Goal: Task Accomplishment & Management: Manage account settings

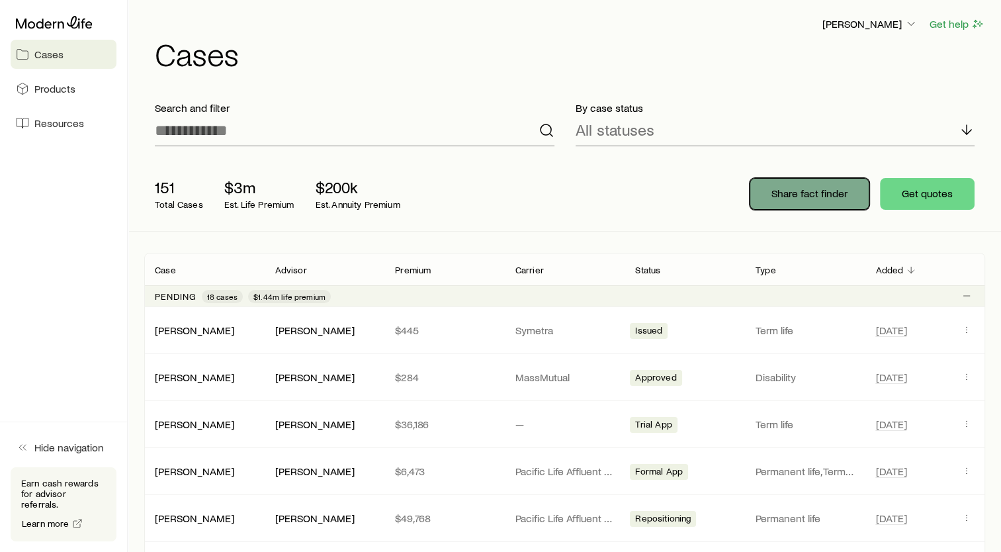
click at [822, 185] on button "Share fact finder" at bounding box center [809, 194] width 120 height 32
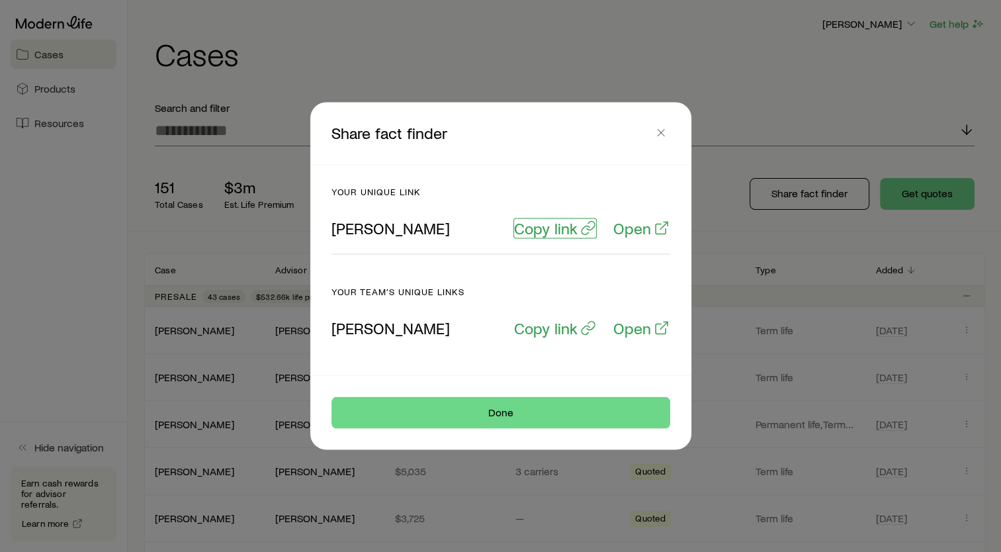
click at [559, 221] on p "Copy link" at bounding box center [546, 228] width 64 height 19
click at [638, 237] on p "Open" at bounding box center [632, 228] width 38 height 19
click at [657, 124] on button "button" at bounding box center [661, 133] width 19 height 19
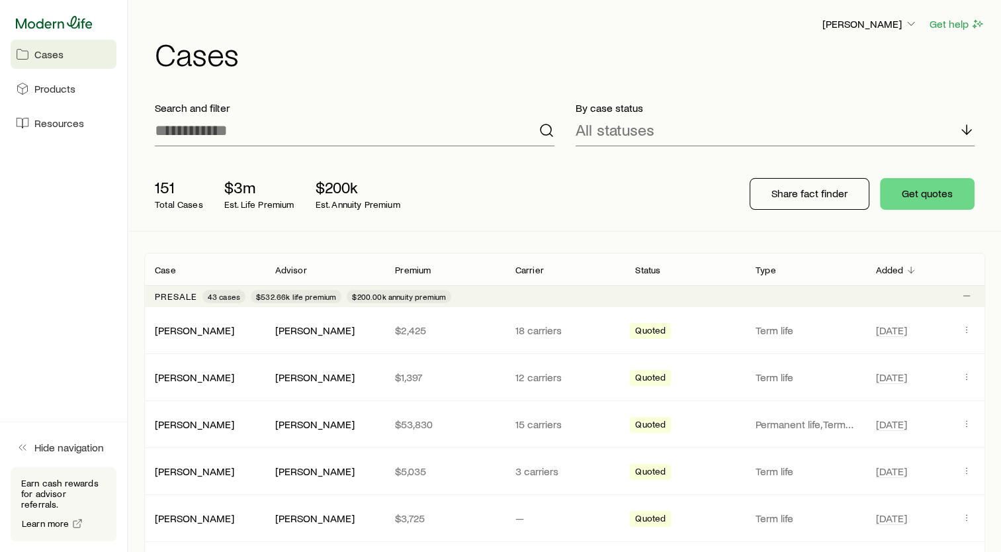
click at [62, 24] on icon at bounding box center [54, 22] width 77 height 13
click at [234, 126] on input at bounding box center [355, 130] width 400 height 32
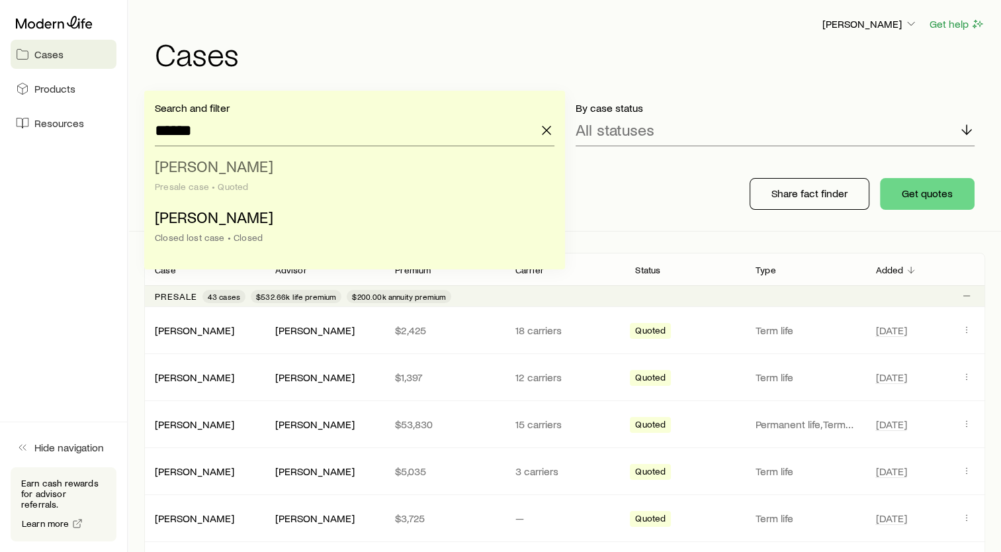
click at [212, 172] on span "[PERSON_NAME]" at bounding box center [214, 165] width 118 height 19
type input "**********"
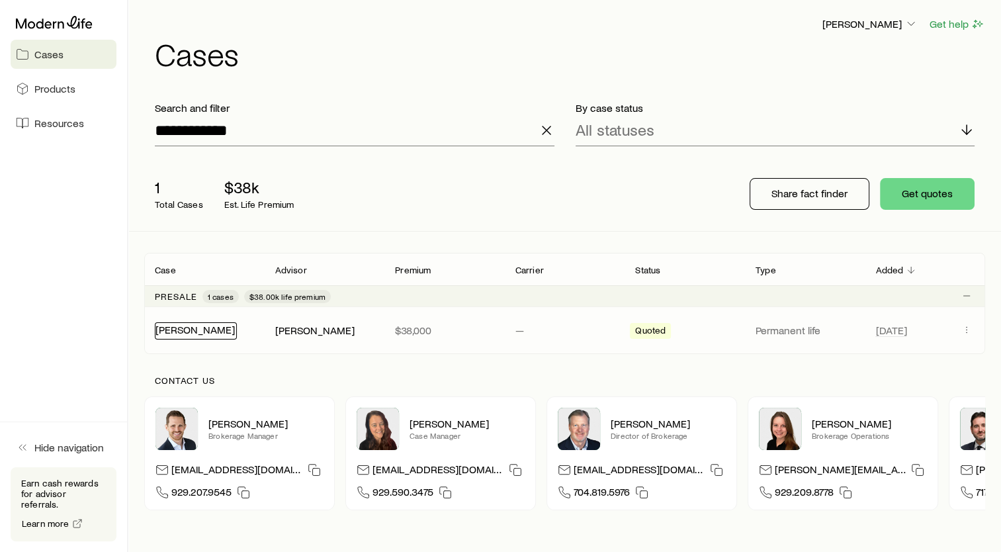
click at [171, 332] on link "[PERSON_NAME]" at bounding box center [194, 329] width 79 height 13
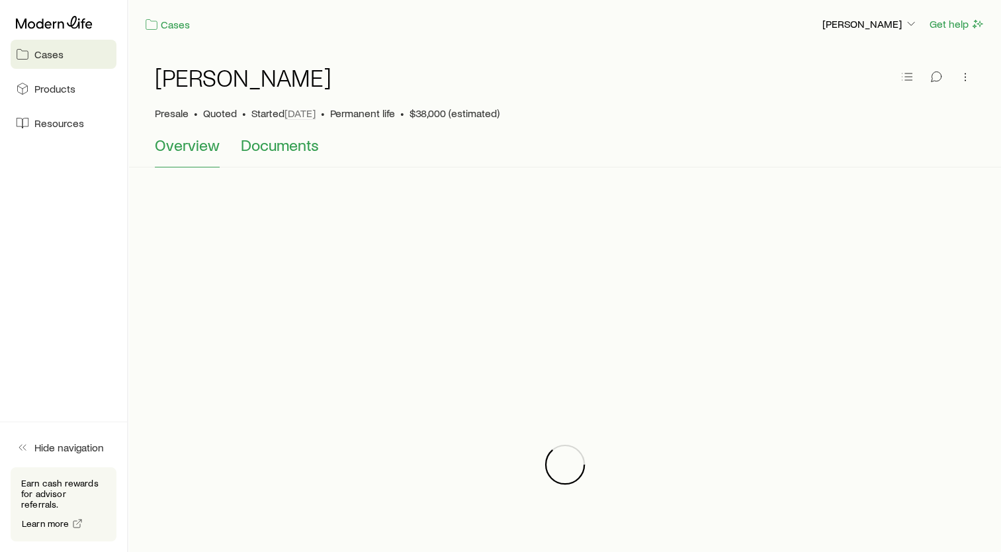
click at [267, 149] on span "Documents" at bounding box center [280, 145] width 78 height 19
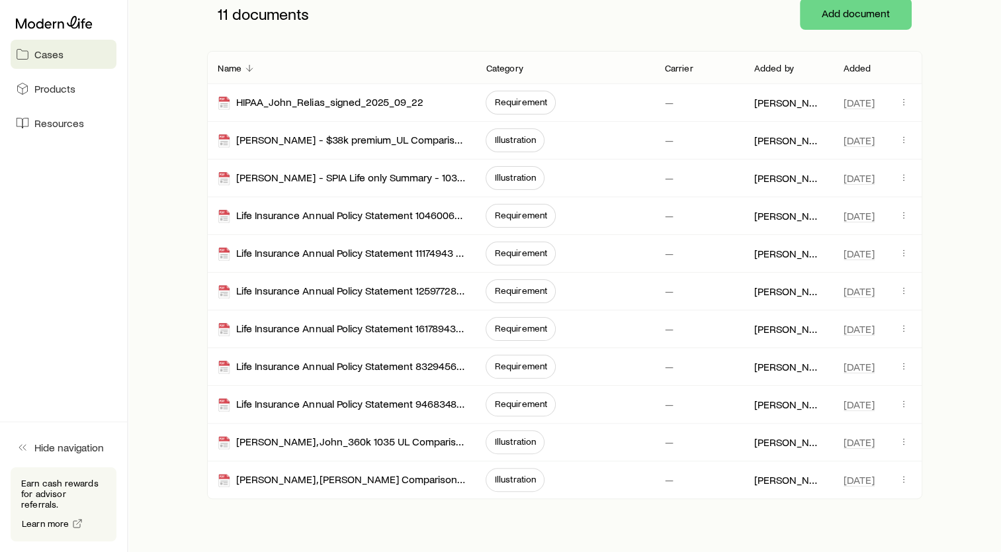
scroll to position [214, 0]
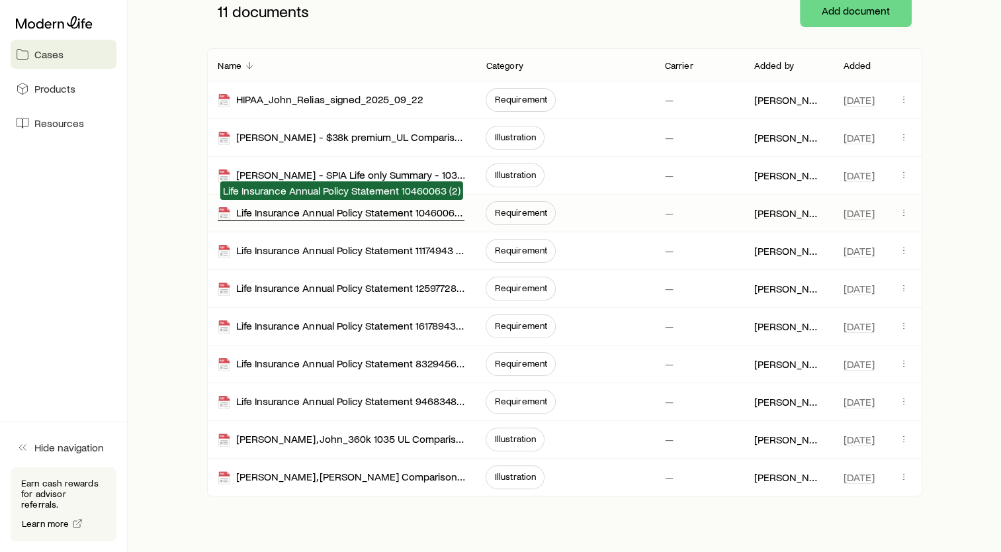
click at [322, 217] on div "Life Insurance Annual Policy Statement 10460063 (2)" at bounding box center [341, 213] width 247 height 15
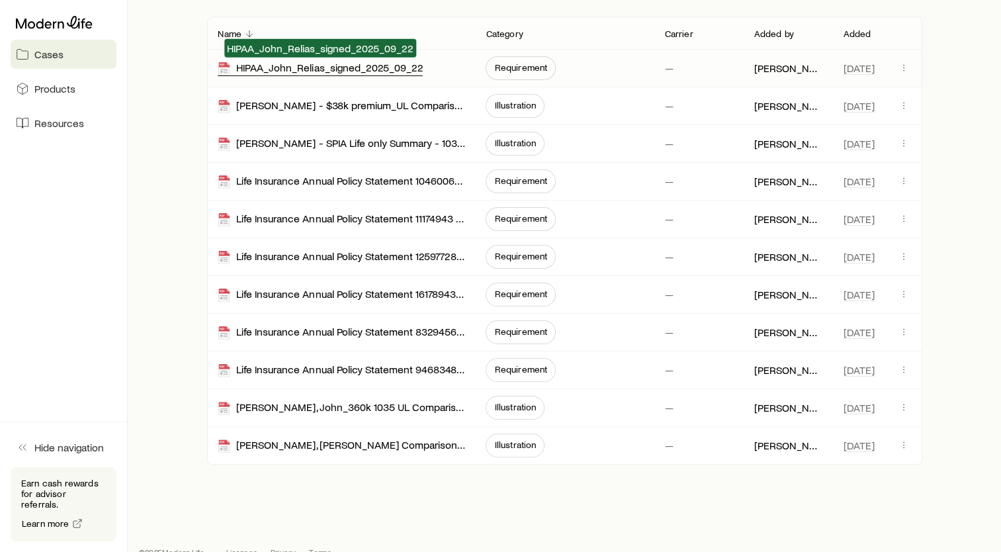
scroll to position [243, 0]
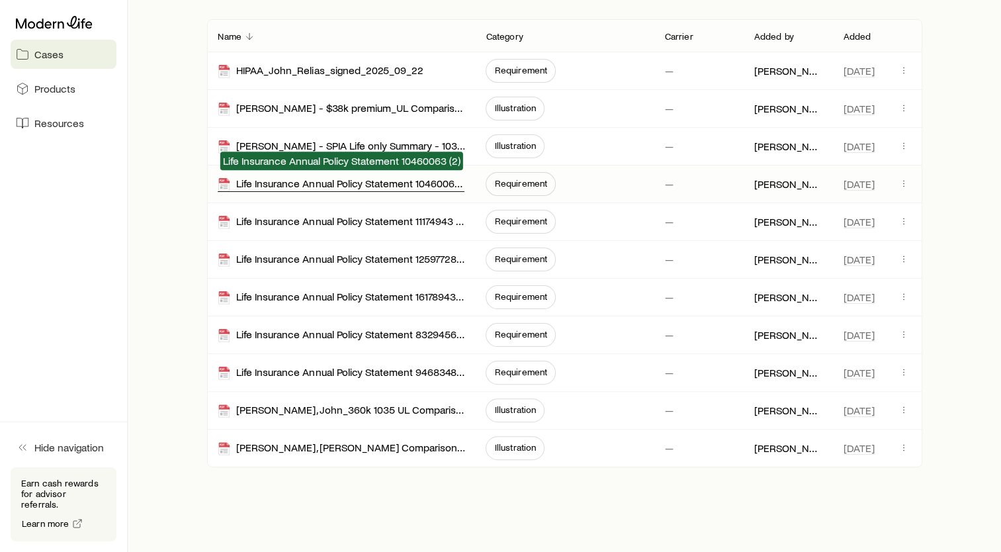
click at [437, 181] on div "Life Insurance Annual Policy Statement 10460063 (2)" at bounding box center [341, 184] width 247 height 15
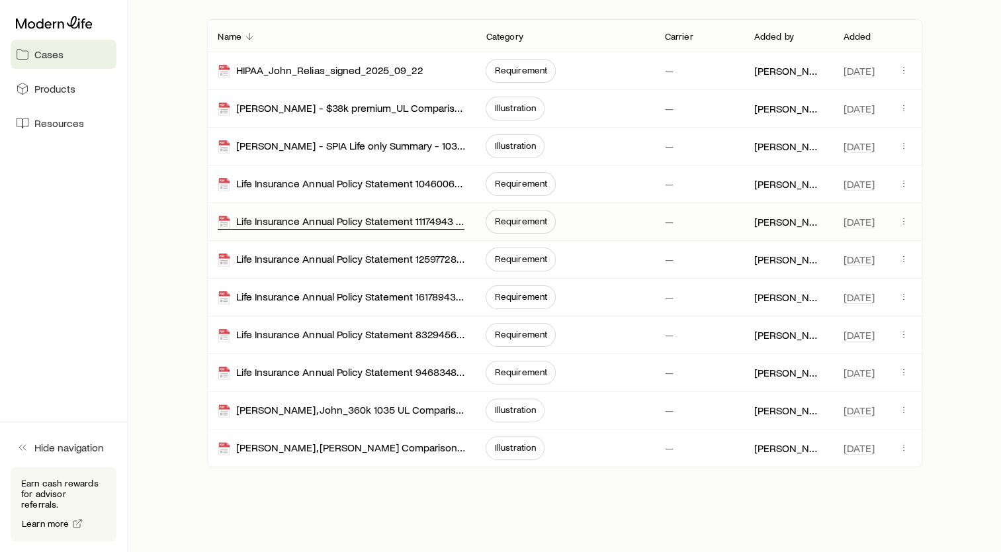
click at [400, 225] on div "Life Insurance Annual Policy Statement 11174943 (2)" at bounding box center [341, 221] width 247 height 15
click at [392, 265] on div "Life Insurance Annual Policy Statement 12597728 (2)" at bounding box center [341, 259] width 247 height 15
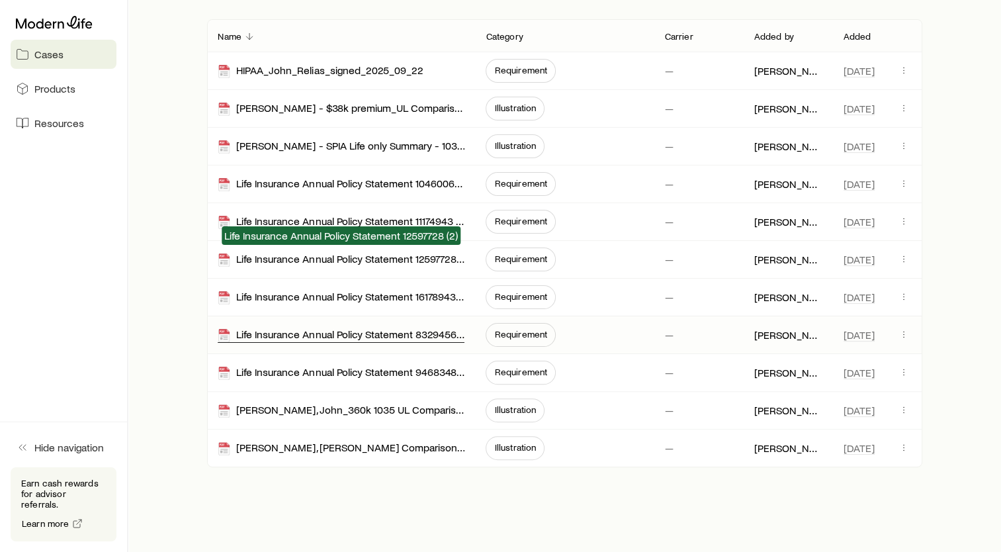
click at [394, 329] on div "Life Insurance Annual Policy Statement 8329456 (2)" at bounding box center [341, 334] width 247 height 15
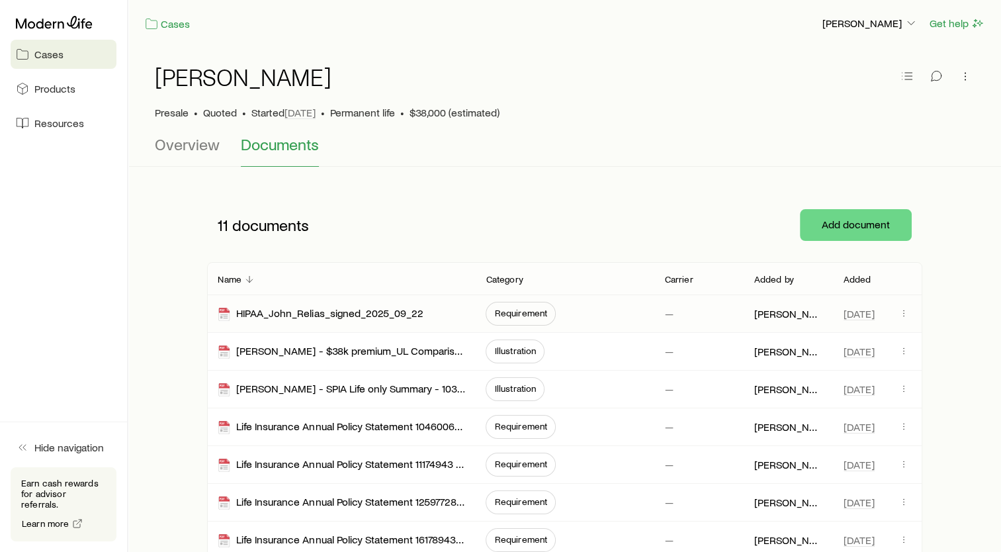
scroll to position [0, 0]
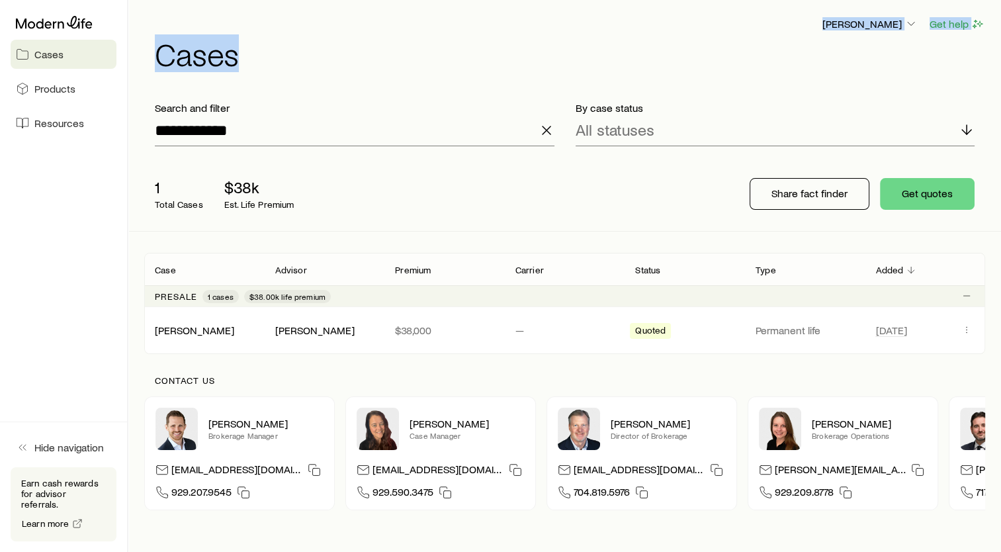
drag, startPoint x: 507, startPoint y: 65, endPoint x: 357, endPoint y: 18, distance: 157.3
click at [357, 18] on header "[PERSON_NAME] Get help Cases" at bounding box center [564, 43] width 841 height 54
click at [540, 133] on icon "button" at bounding box center [546, 130] width 16 height 16
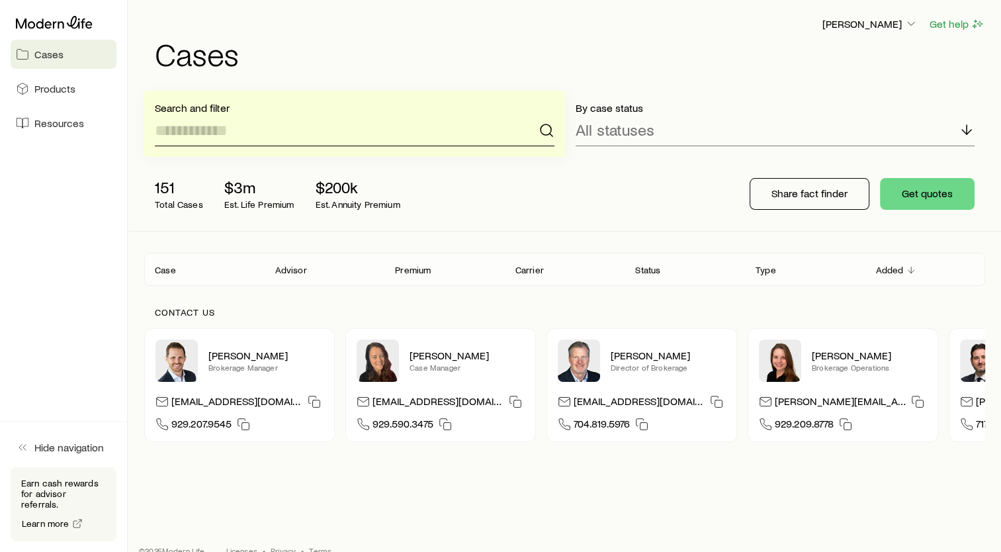
click at [506, 139] on input at bounding box center [355, 130] width 400 height 32
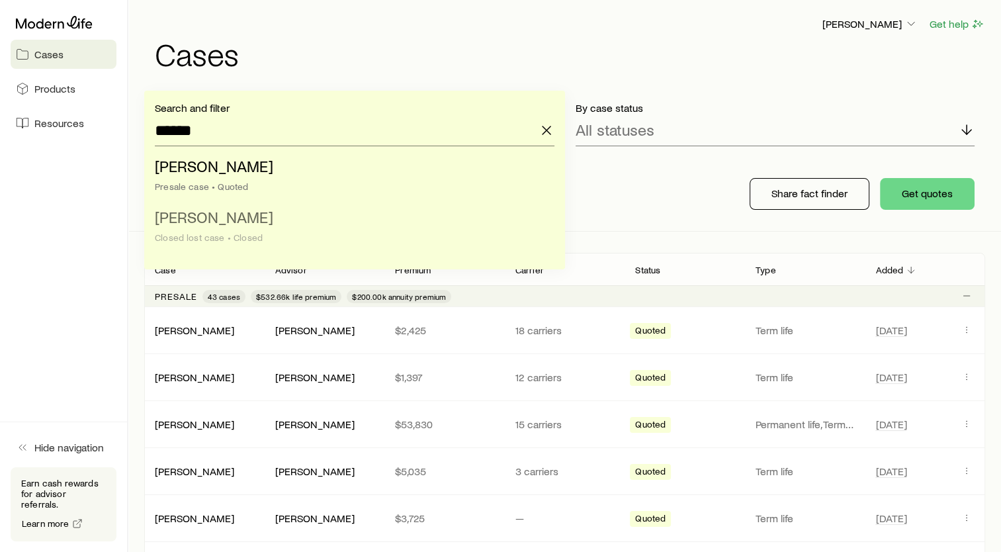
click at [228, 230] on li "[PERSON_NAME] lost case • Closed" at bounding box center [351, 227] width 392 height 51
type input "**********"
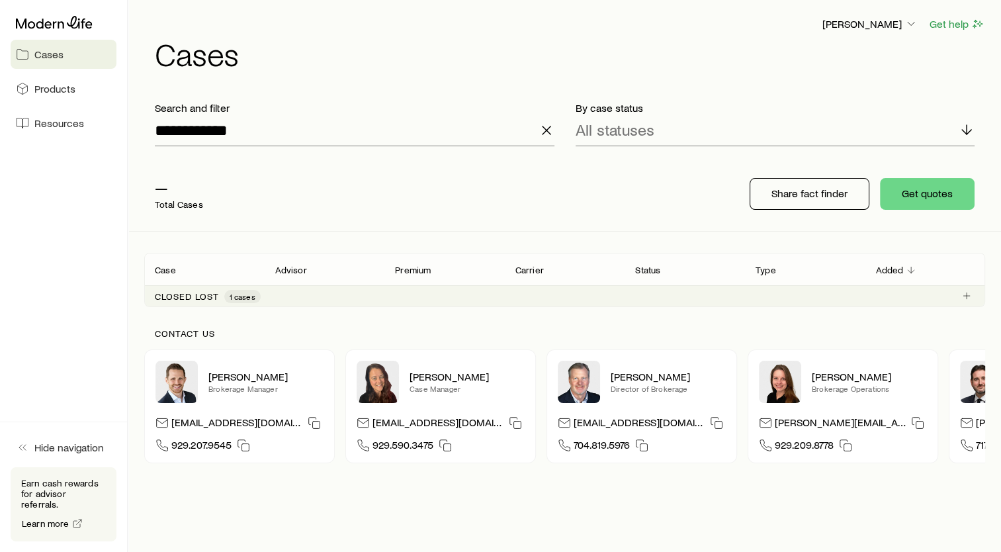
click at [189, 296] on p "Closed lost" at bounding box center [187, 296] width 64 height 11
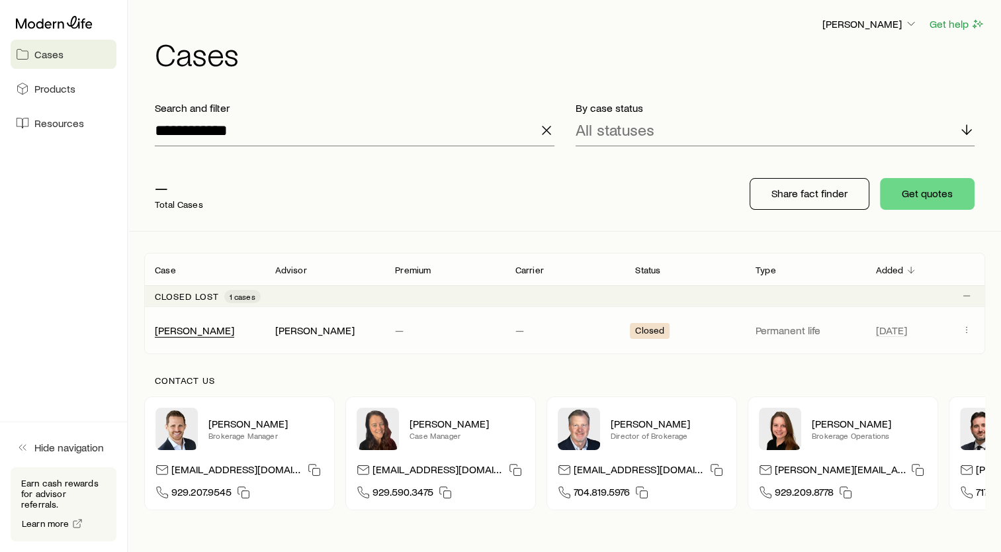
click at [187, 336] on div "[PERSON_NAME]" at bounding box center [194, 330] width 79 height 14
click at [187, 325] on link "[PERSON_NAME]" at bounding box center [194, 329] width 79 height 13
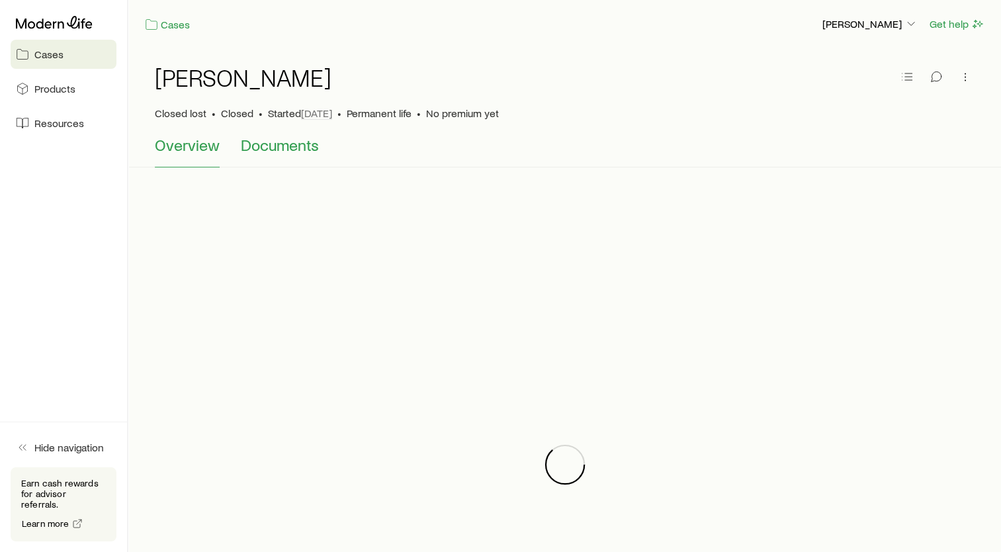
click at [272, 154] on button "Documents" at bounding box center [280, 152] width 78 height 32
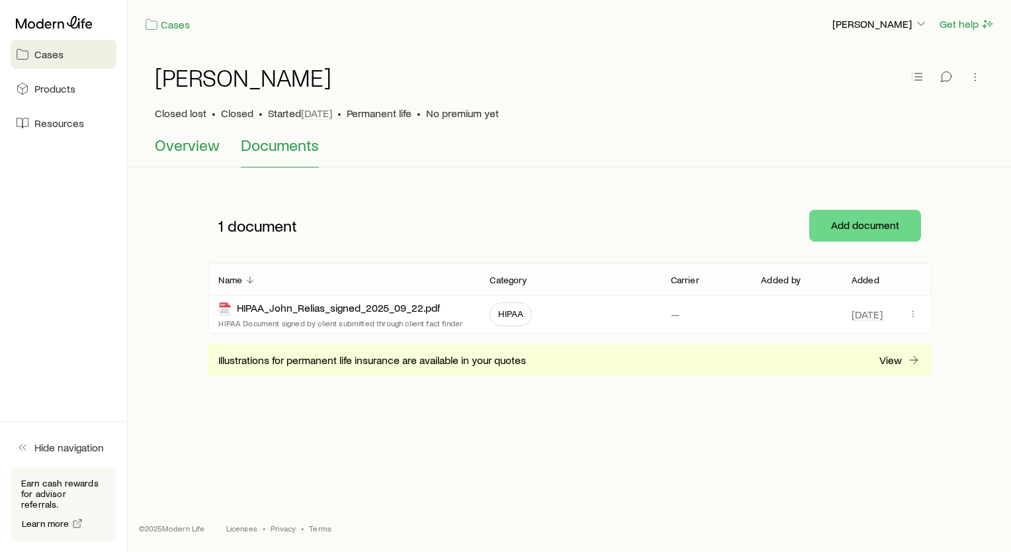
click at [194, 149] on span "Overview" at bounding box center [187, 145] width 65 height 19
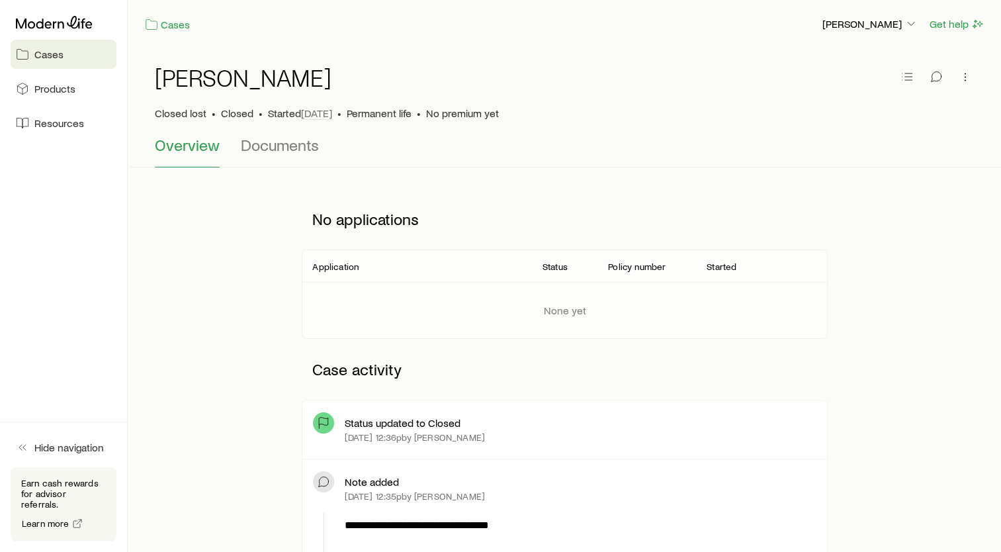
click at [41, 30] on div at bounding box center [64, 23] width 106 height 24
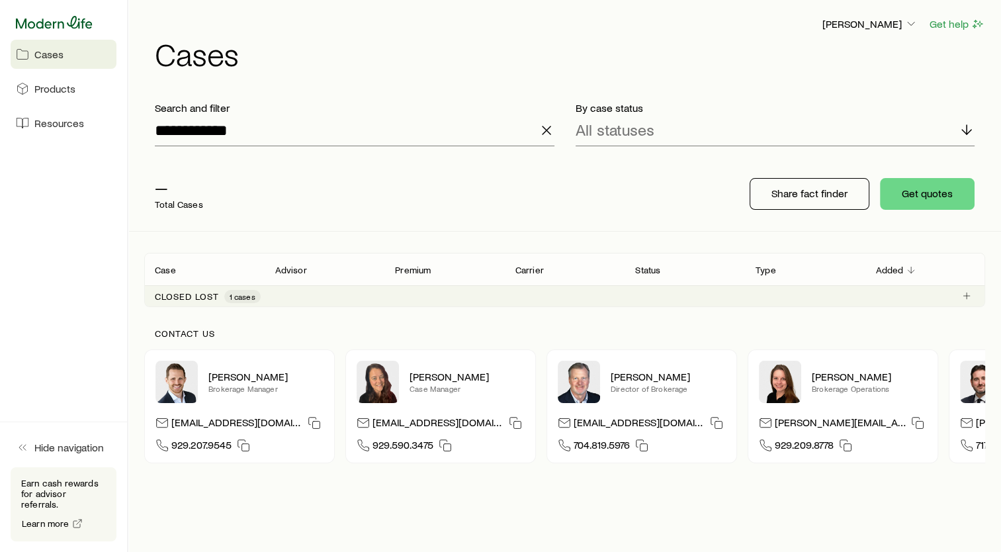
click at [58, 18] on icon at bounding box center [54, 22] width 77 height 13
click at [544, 133] on icon "button" at bounding box center [546, 130] width 16 height 16
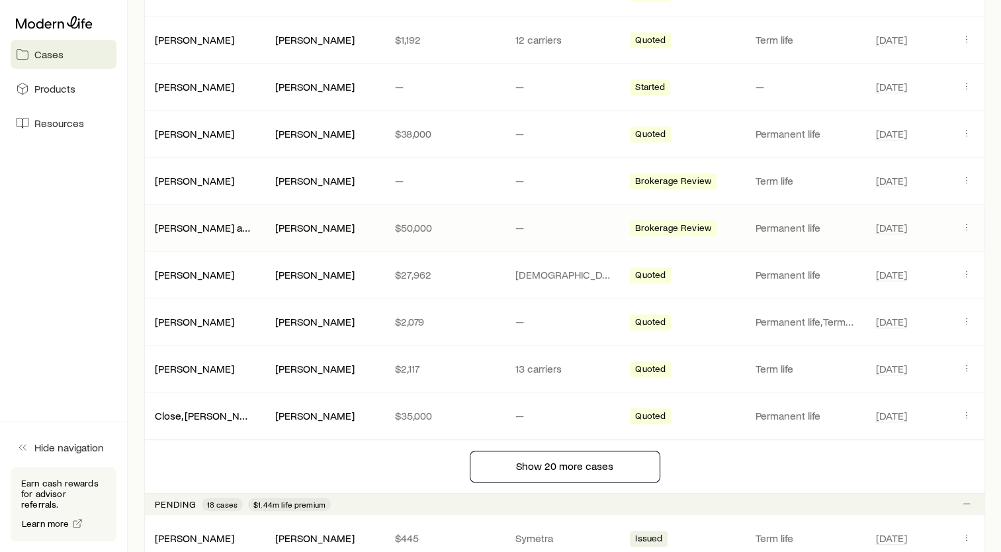
scroll to position [804, 0]
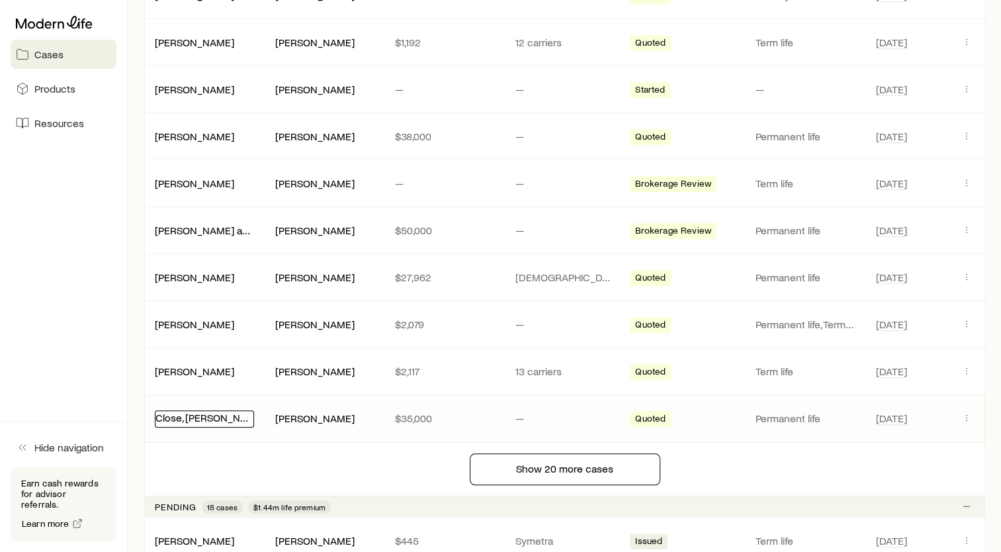
click at [167, 418] on div "Close, [PERSON_NAME]" at bounding box center [204, 418] width 99 height 17
click at [191, 411] on link "Close, [PERSON_NAME]" at bounding box center [209, 417] width 109 height 13
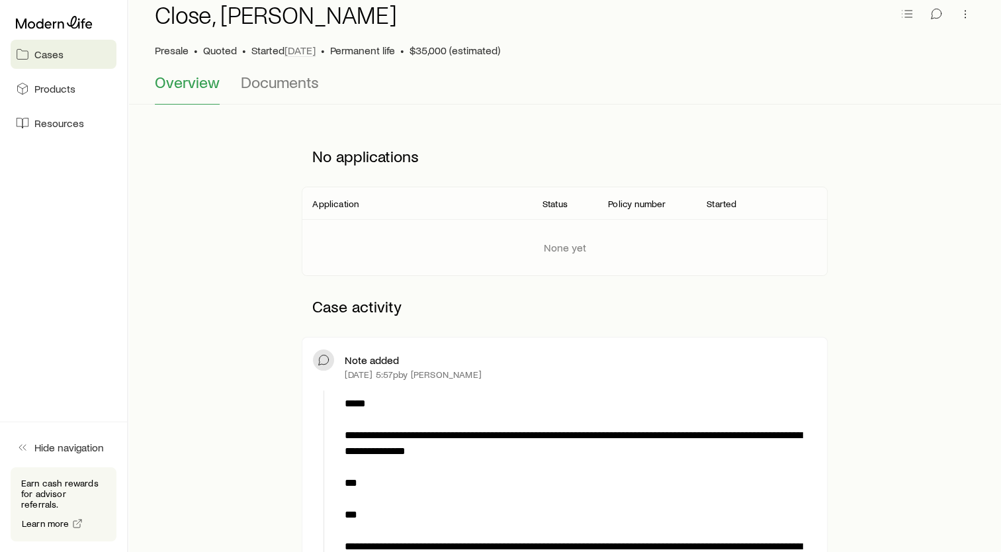
scroll to position [69, 0]
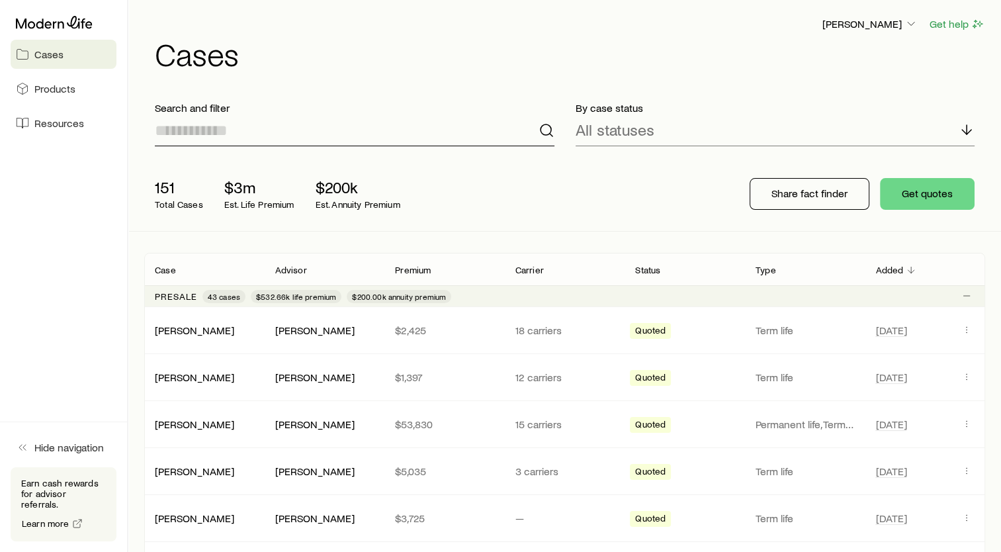
click at [329, 138] on input at bounding box center [355, 130] width 400 height 32
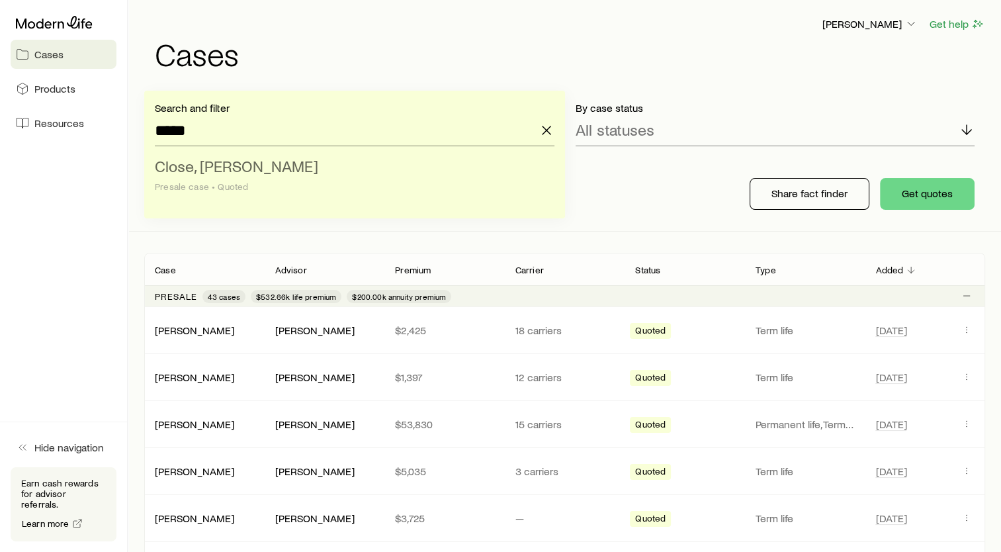
click at [235, 184] on div "Presale case • Quoted" at bounding box center [351, 186] width 392 height 11
type input "**********"
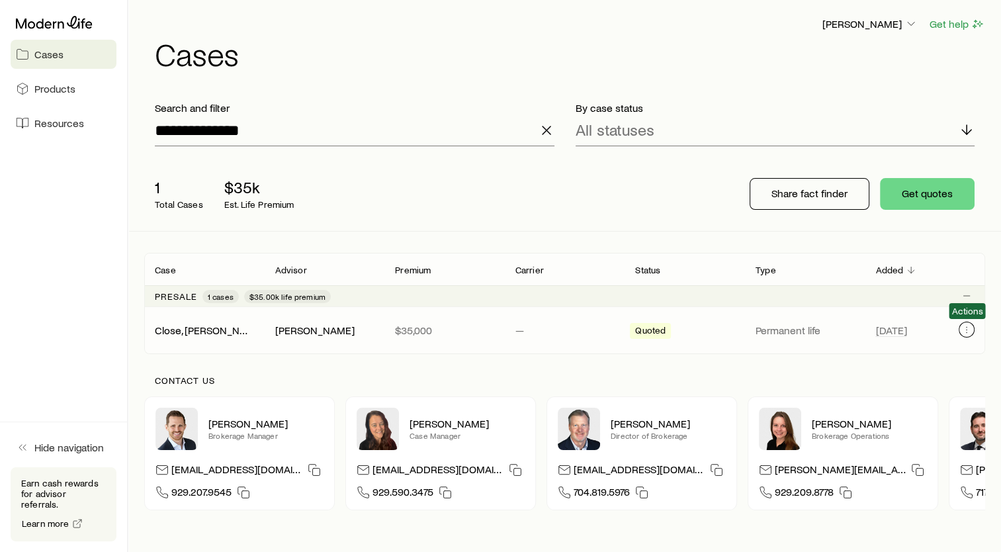
click at [965, 335] on button "Client cases" at bounding box center [966, 329] width 16 height 16
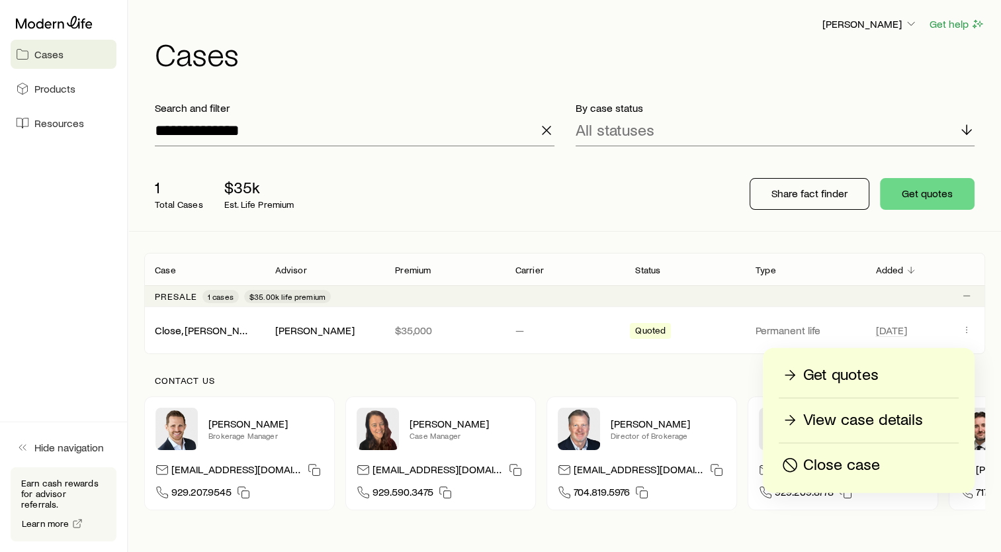
click at [845, 450] on div "Get quotes View case details Close case" at bounding box center [869, 420] width 212 height 145
click at [839, 470] on p "Close case" at bounding box center [841, 464] width 77 height 21
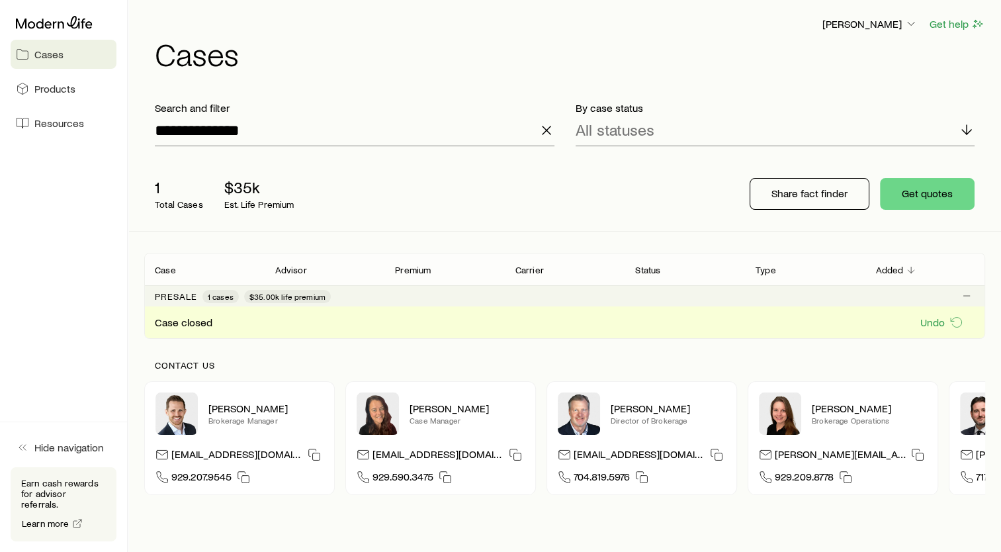
click at [176, 333] on div "Case closed Undo" at bounding box center [564, 322] width 841 height 32
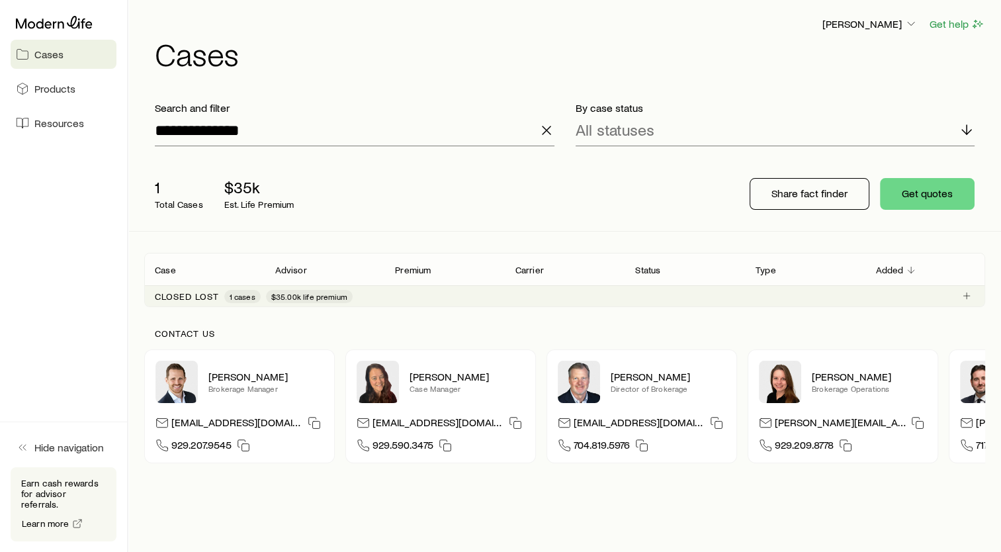
click at [181, 339] on div "Contact us" at bounding box center [564, 338] width 841 height 21
click at [190, 292] on p "Closed lost" at bounding box center [187, 296] width 64 height 11
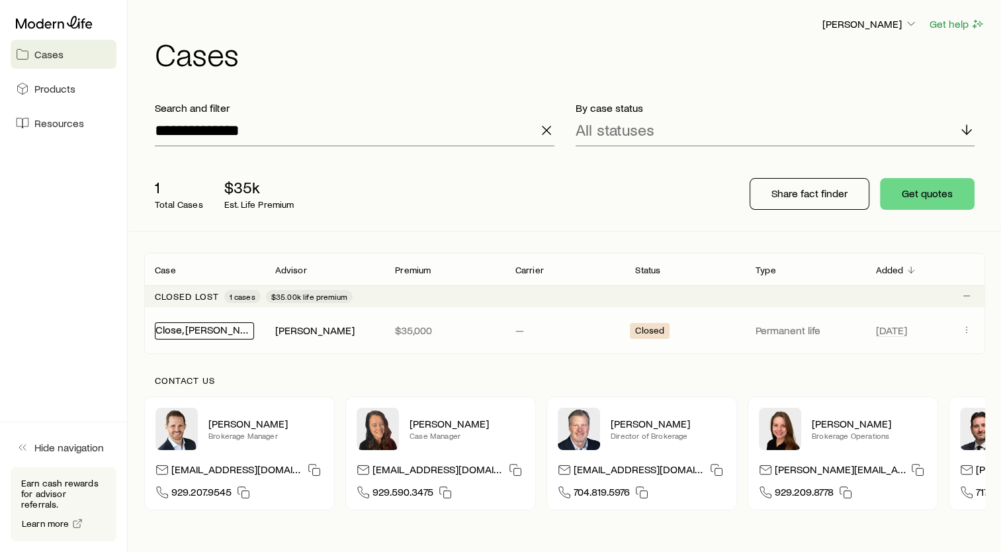
click at [181, 335] on div "Close, [PERSON_NAME]" at bounding box center [204, 330] width 99 height 17
click at [181, 335] on link "Close, [PERSON_NAME]" at bounding box center [209, 329] width 109 height 13
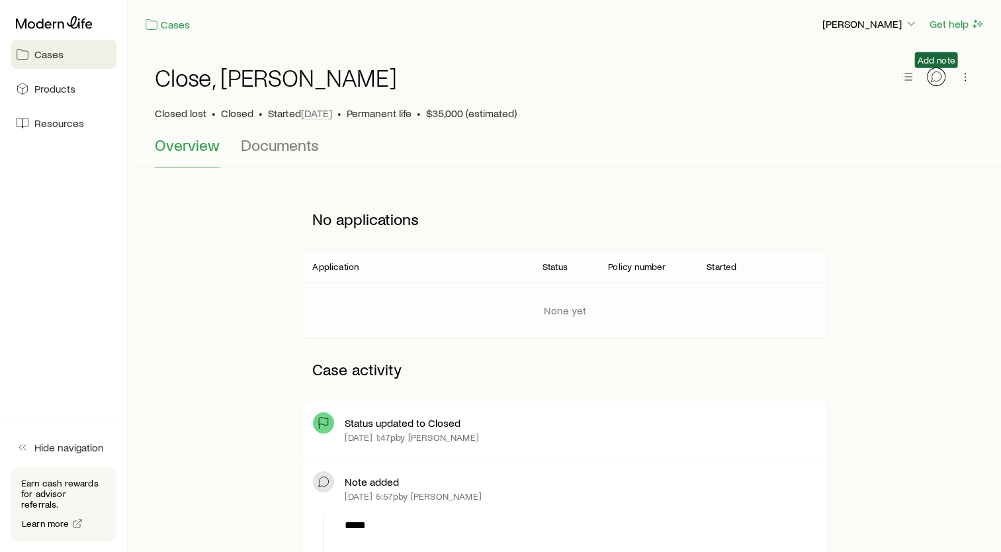
click at [931, 72] on icon "button" at bounding box center [935, 76] width 13 height 13
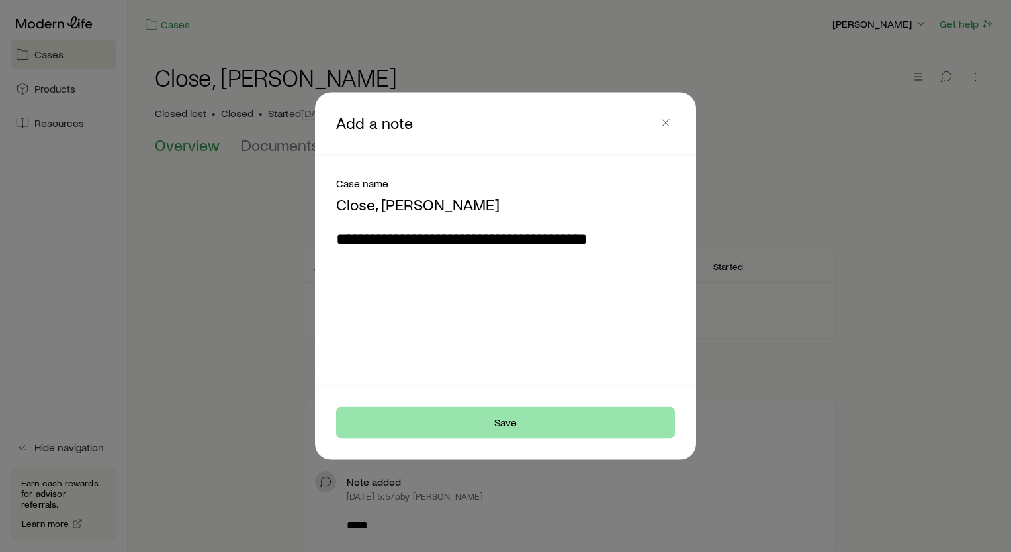
type textarea "**********"
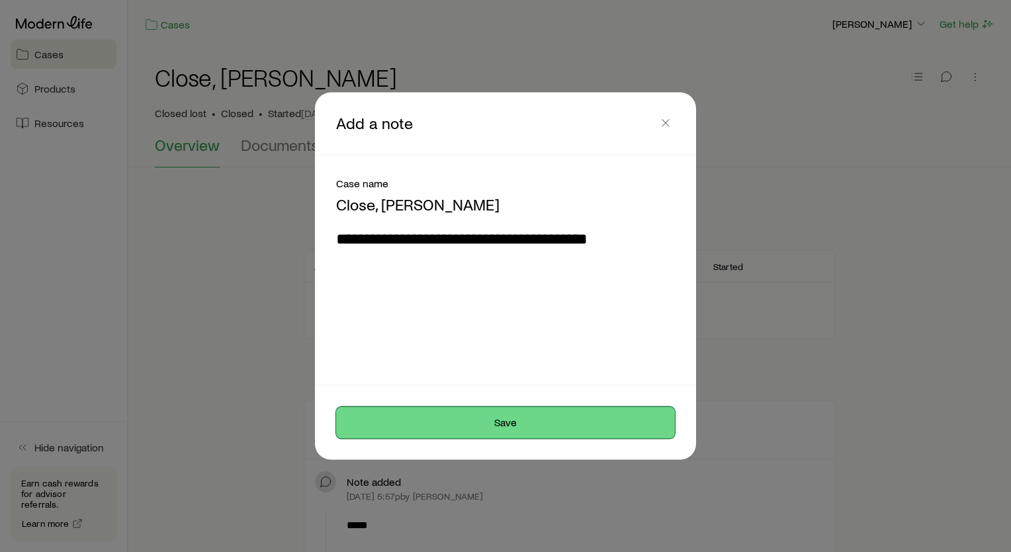
click at [495, 428] on button "Save" at bounding box center [505, 422] width 339 height 32
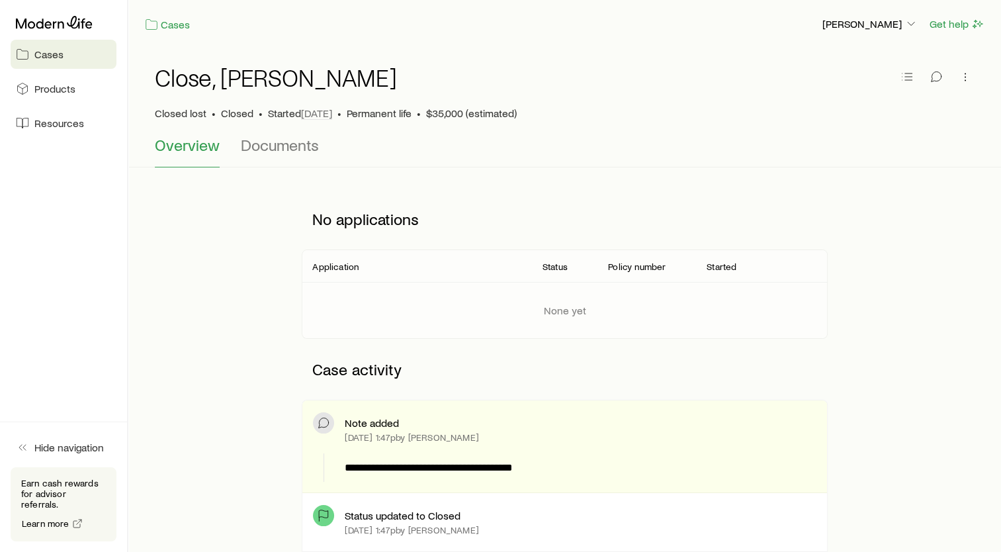
click at [468, 420] on div "Note added" at bounding box center [580, 422] width 471 height 13
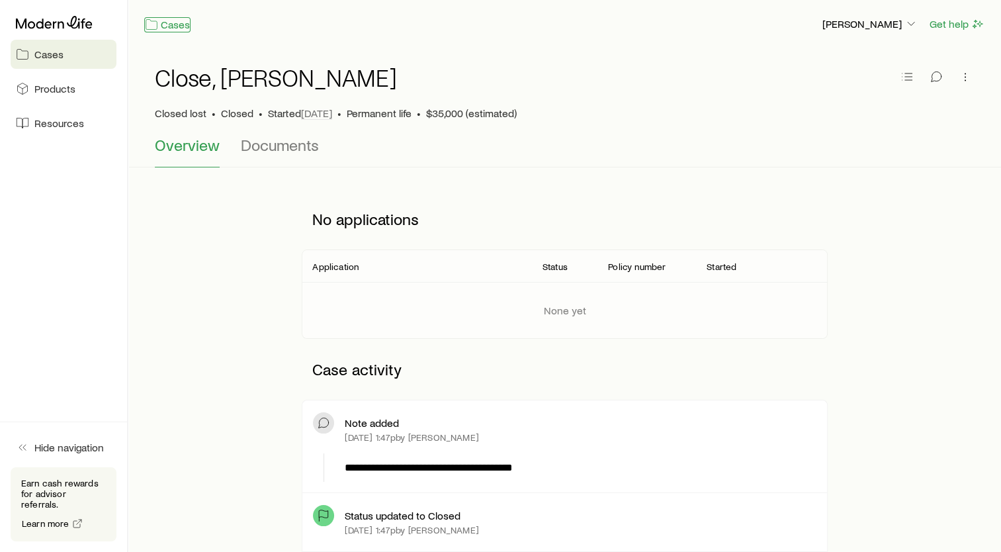
click at [161, 24] on link "Cases" at bounding box center [167, 24] width 46 height 15
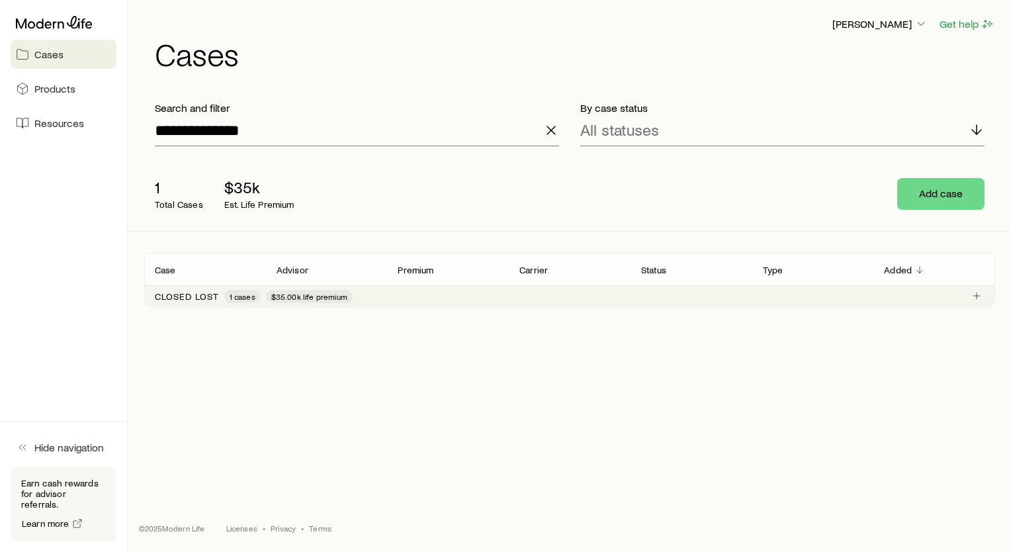
click at [557, 126] on icon "button" at bounding box center [551, 130] width 16 height 16
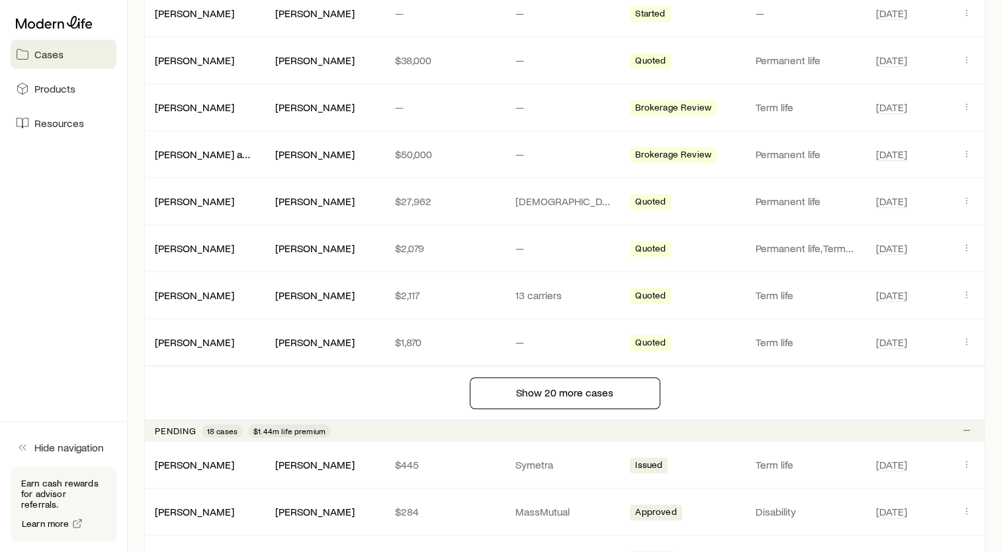
scroll to position [882, 0]
click at [163, 149] on link "[PERSON_NAME] and [PERSON_NAME]" at bounding box center [245, 152] width 181 height 13
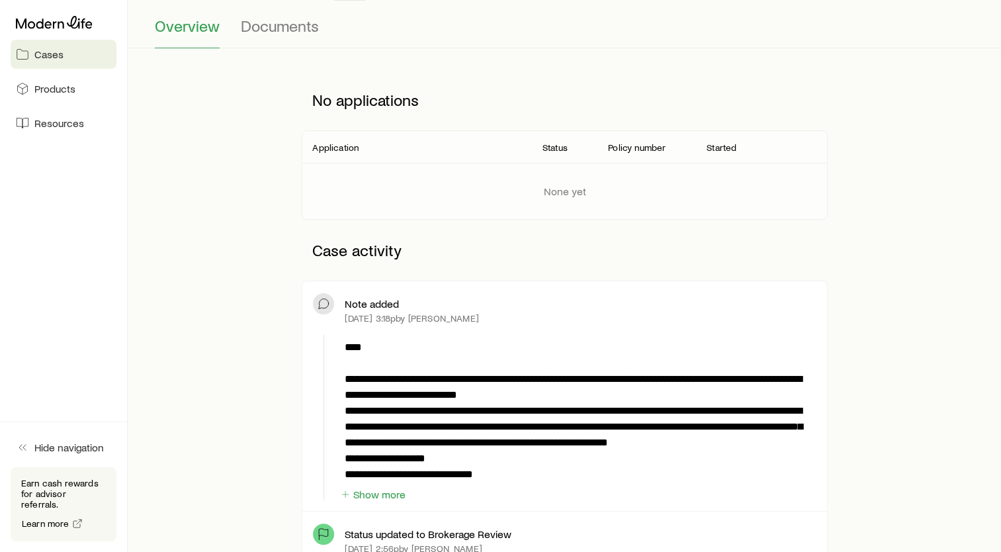
scroll to position [122, 0]
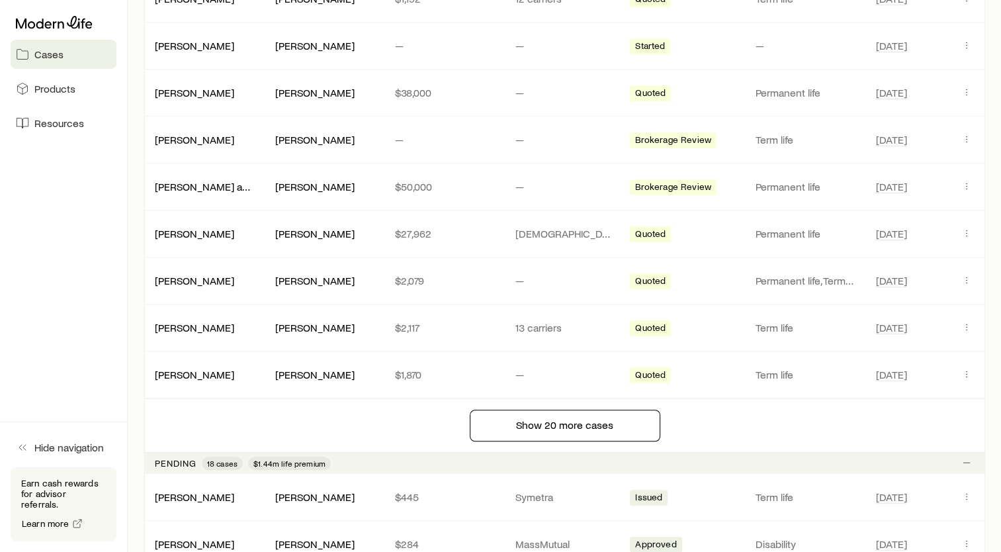
scroll to position [856, 0]
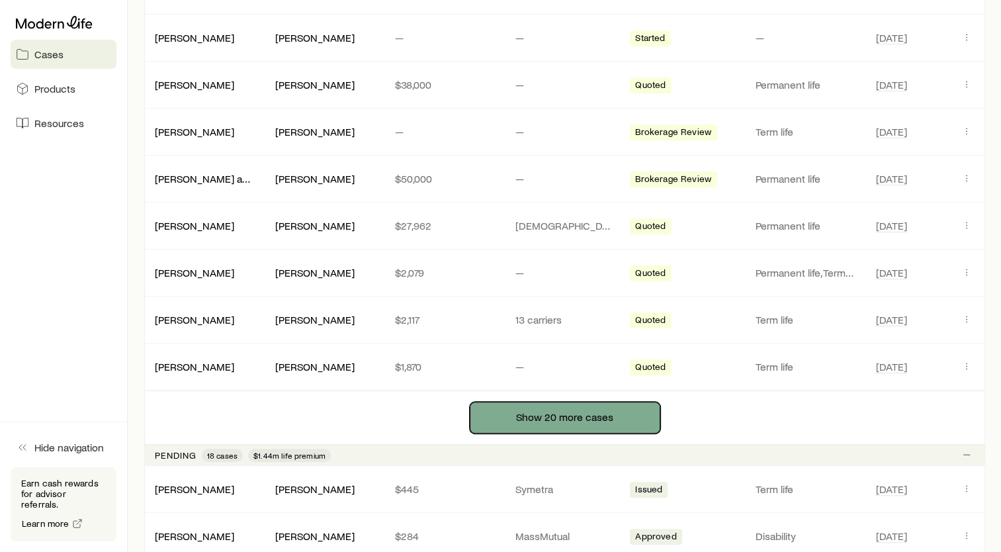
click at [602, 407] on button "Show 20 more cases" at bounding box center [565, 418] width 191 height 32
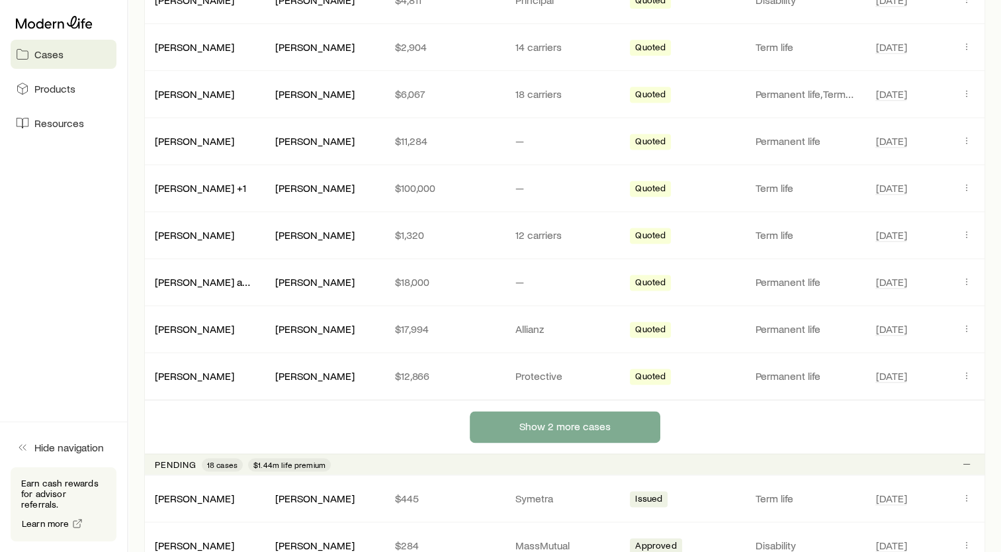
scroll to position [1788, 0]
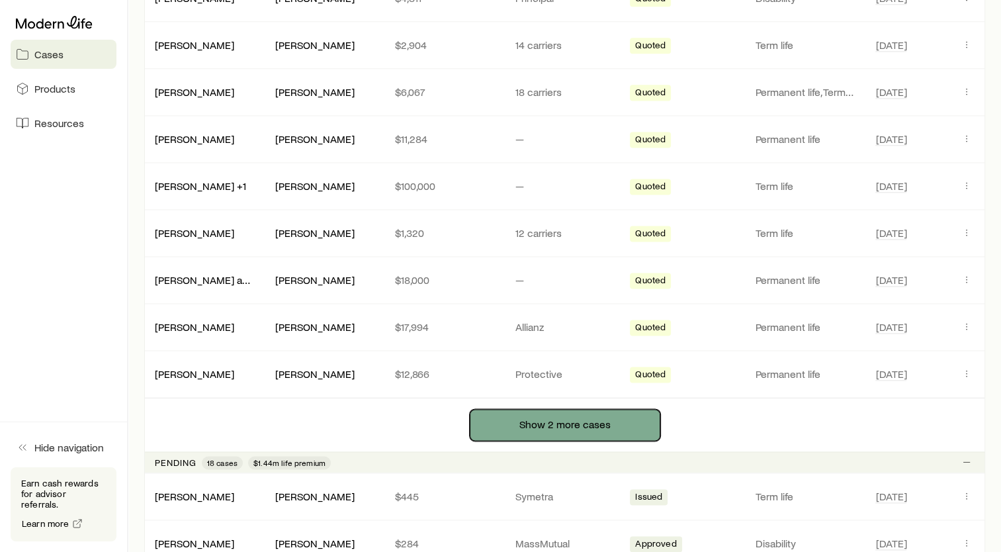
click at [617, 426] on button "Show 2 more cases" at bounding box center [565, 425] width 191 height 32
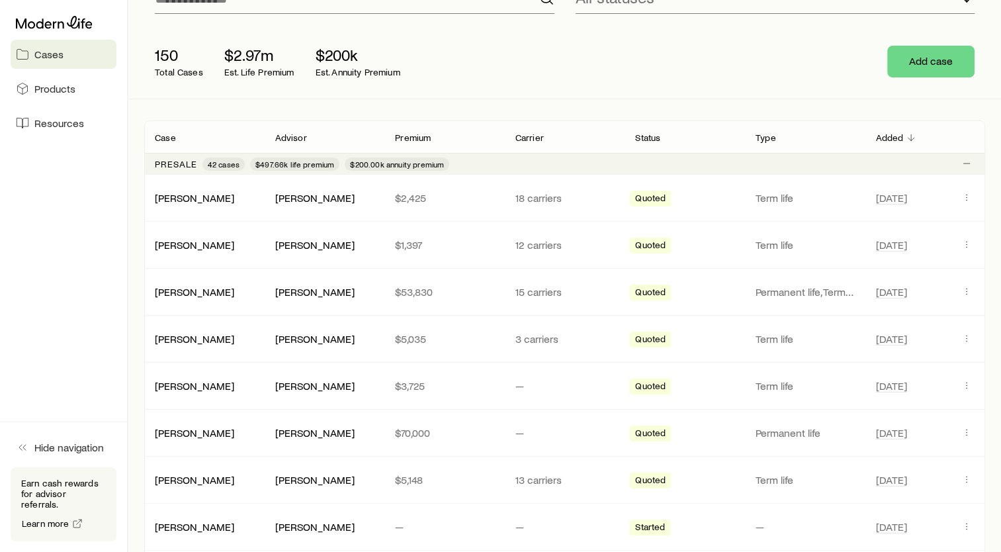
scroll to position [0, 0]
